Goal: Transaction & Acquisition: Purchase product/service

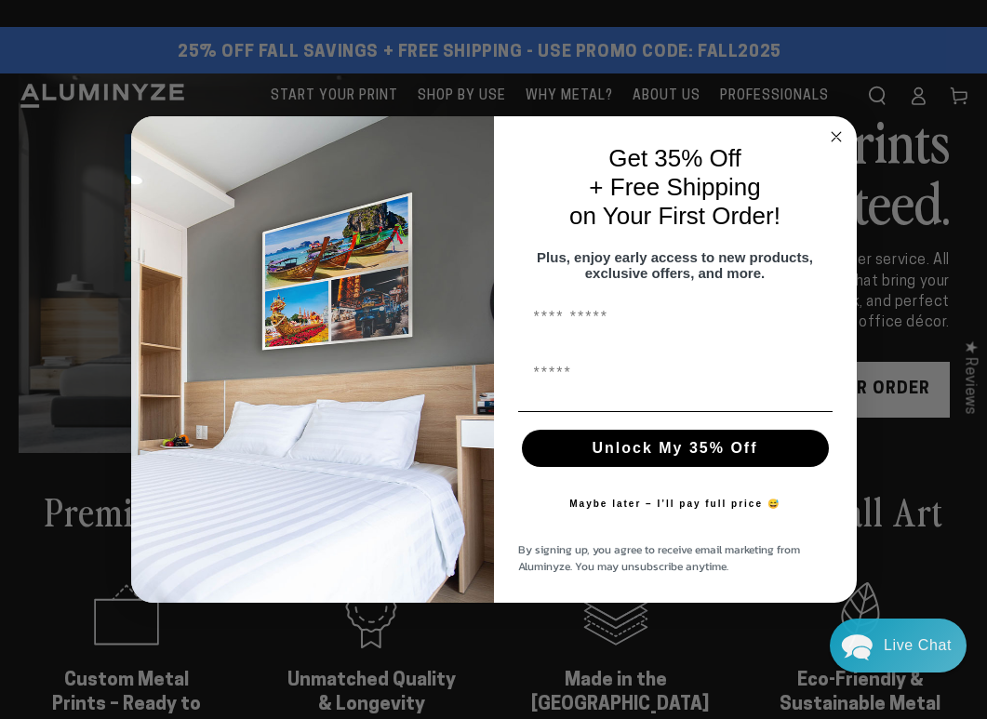
click at [98, 130] on circle "Close dialog" at bounding box center [836, 136] width 21 height 21
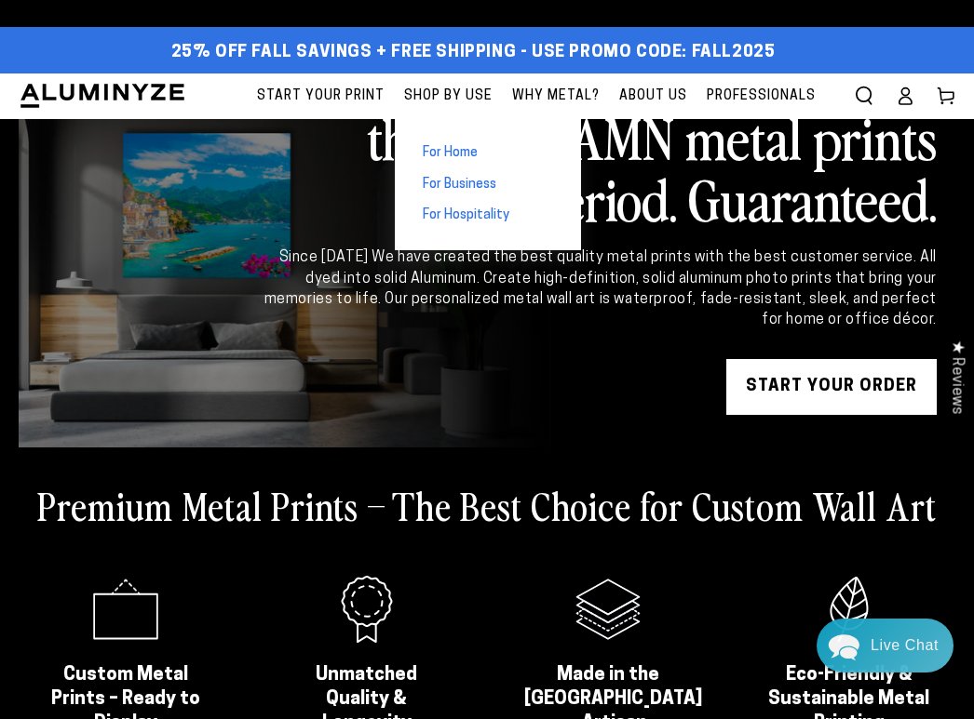
click at [98, 146] on span "For Home" at bounding box center [450, 153] width 55 height 19
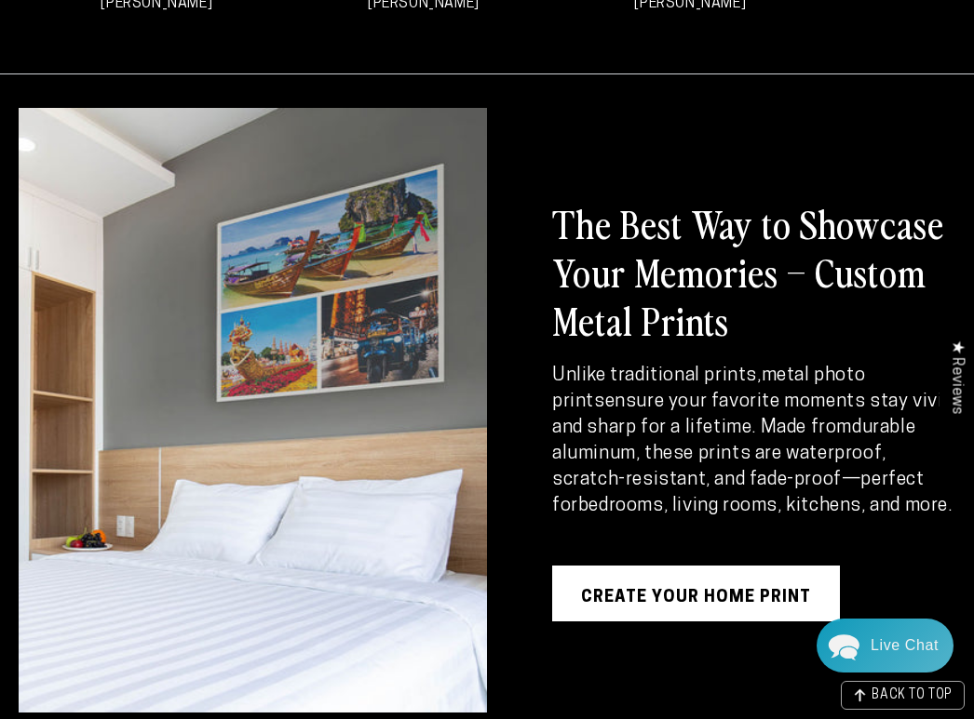
click at [665, 585] on link "Create Your Home Print" at bounding box center [696, 594] width 288 height 56
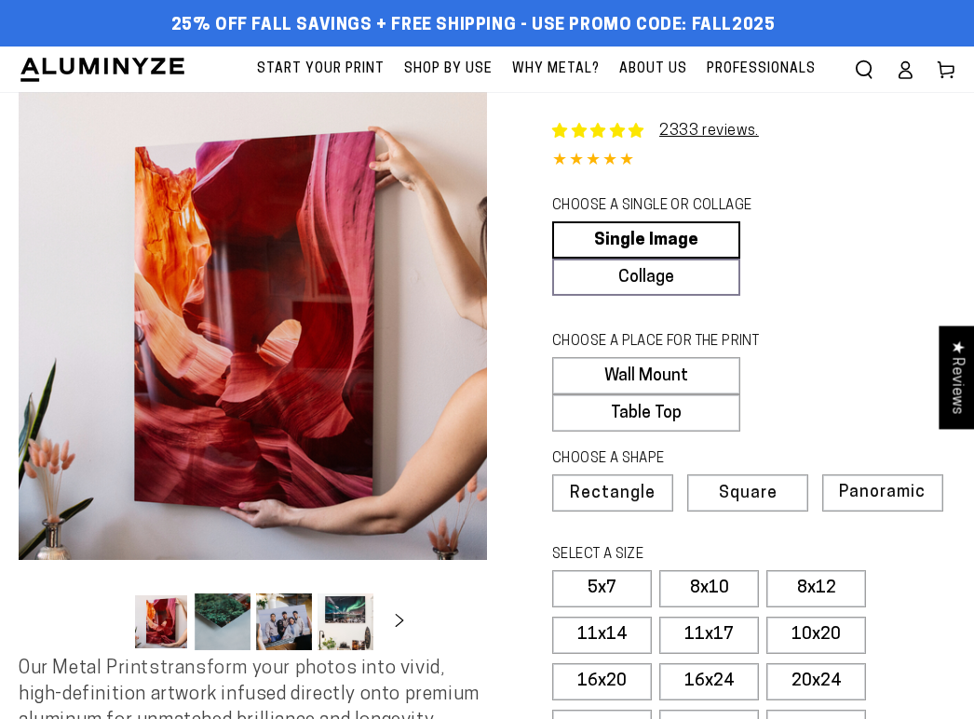
select select "**********"
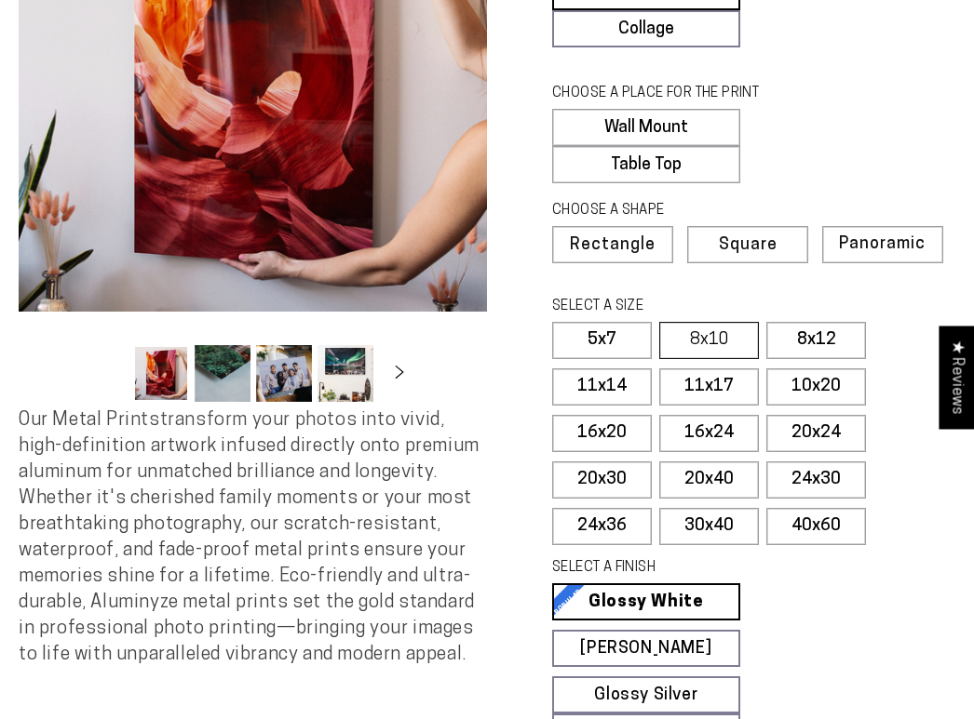
click at [737, 328] on label "8x10" at bounding box center [709, 340] width 100 height 37
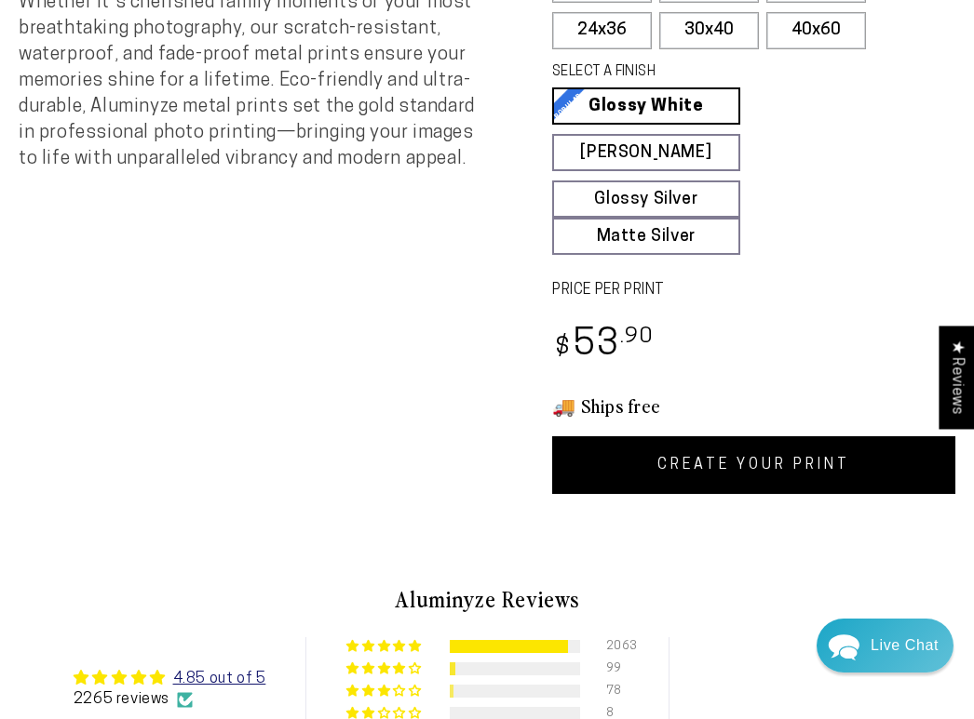
scroll to position [993, 0]
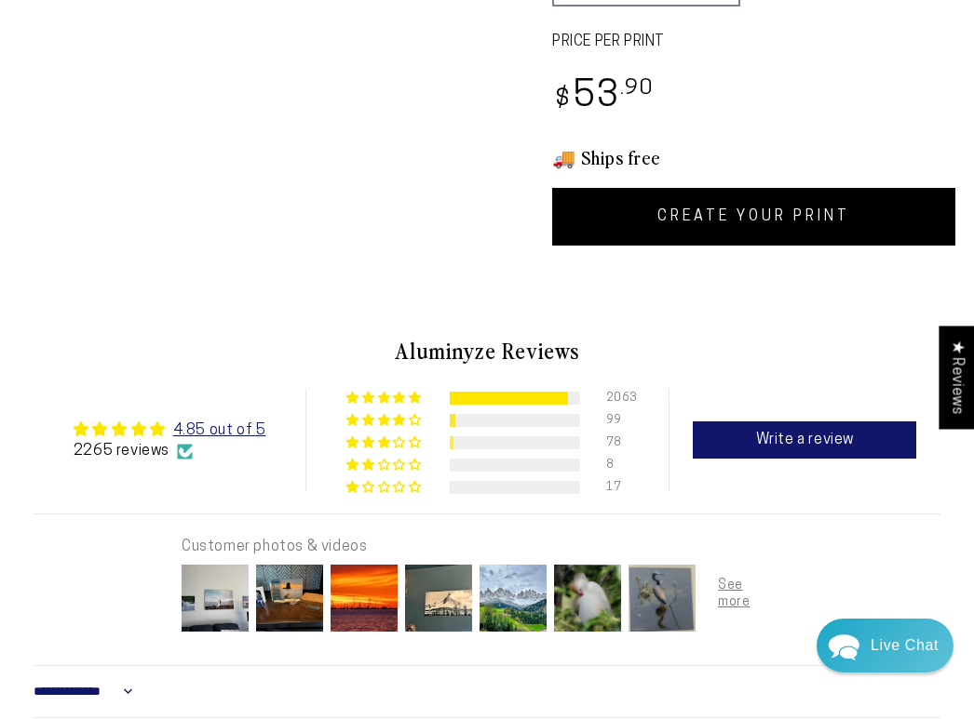
click at [780, 220] on link "CREATE YOUR PRINT" at bounding box center [753, 217] width 403 height 58
